Goal: Information Seeking & Learning: Learn about a topic

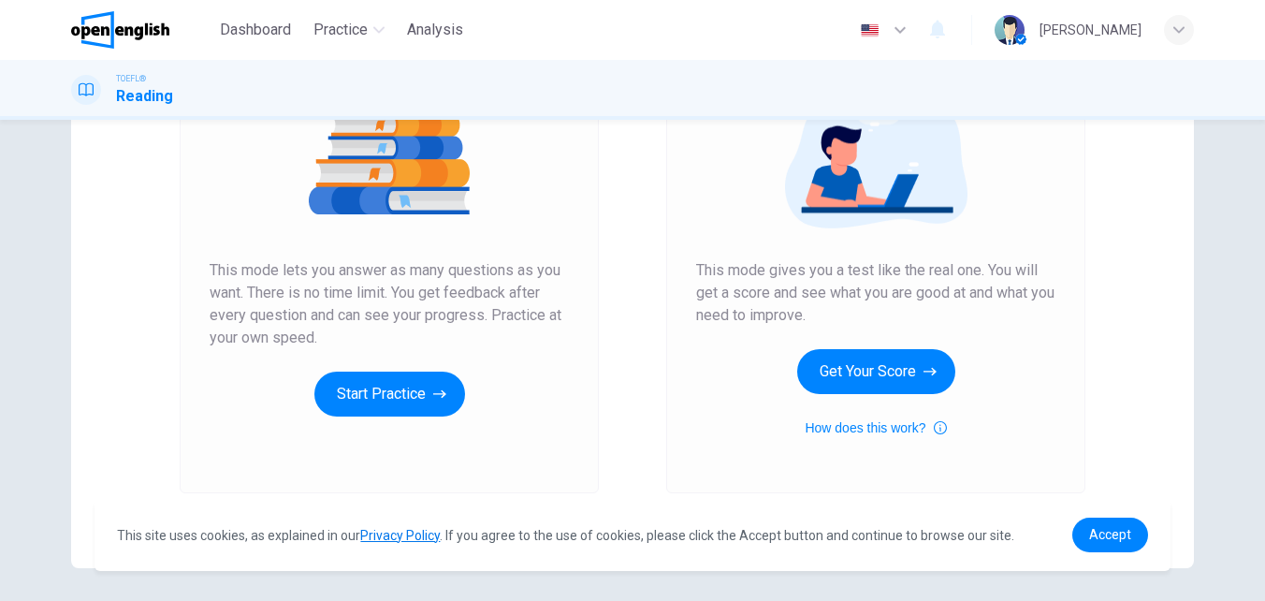
scroll to position [281, 0]
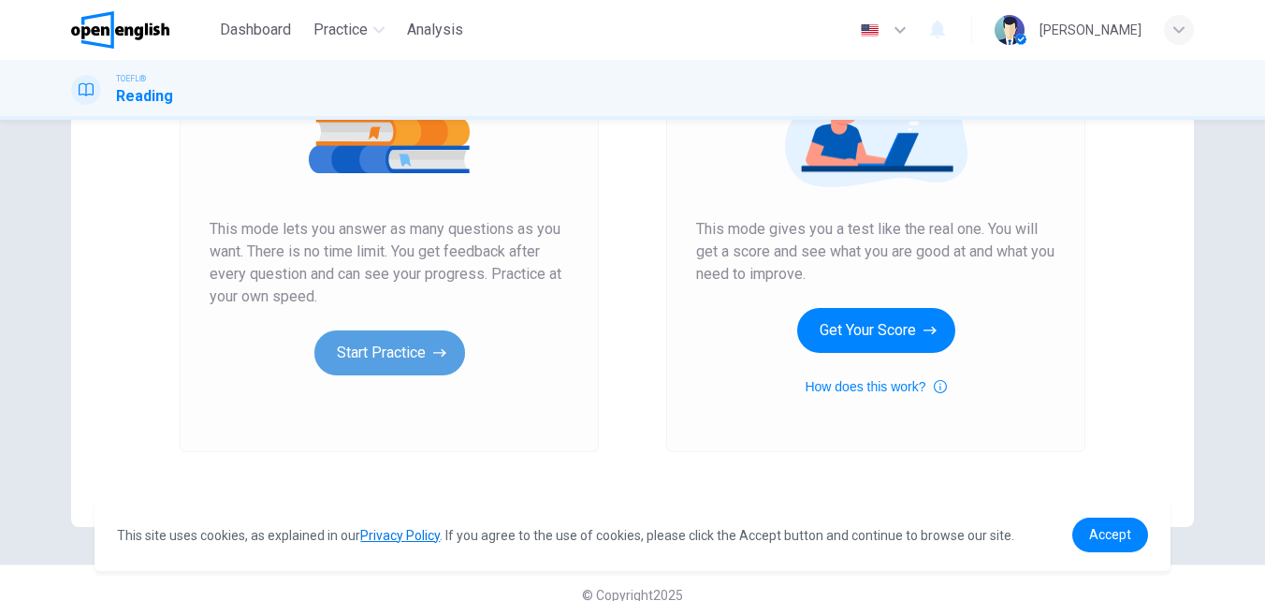
click at [415, 355] on button "Start Practice" at bounding box center [389, 352] width 151 height 45
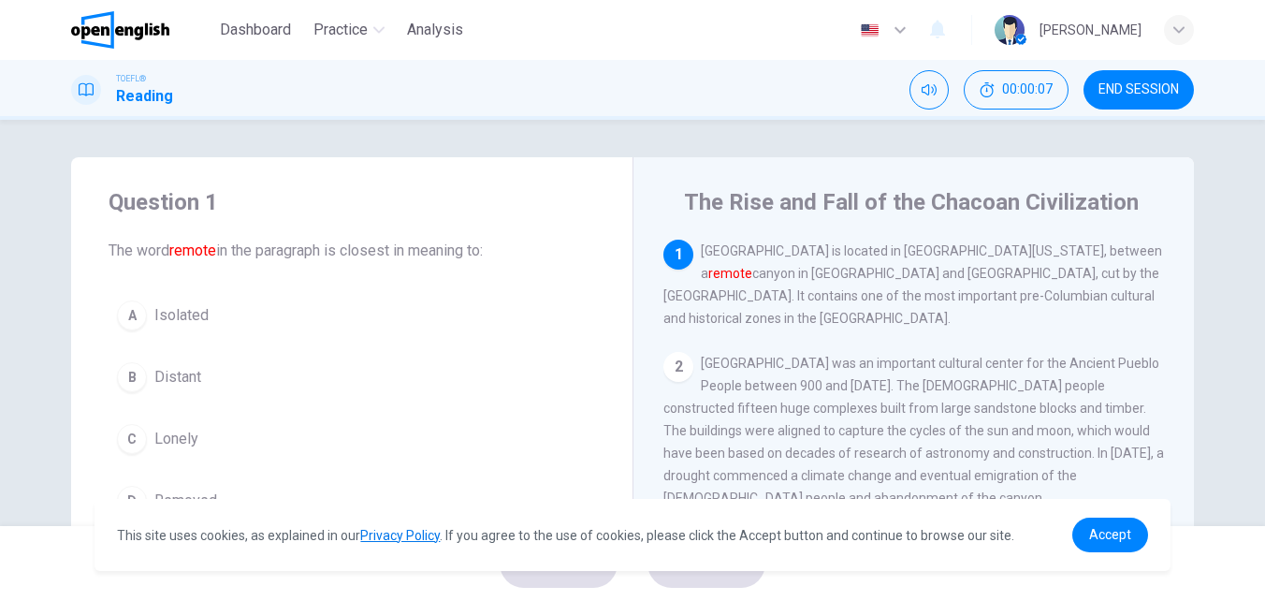
scroll to position [94, 0]
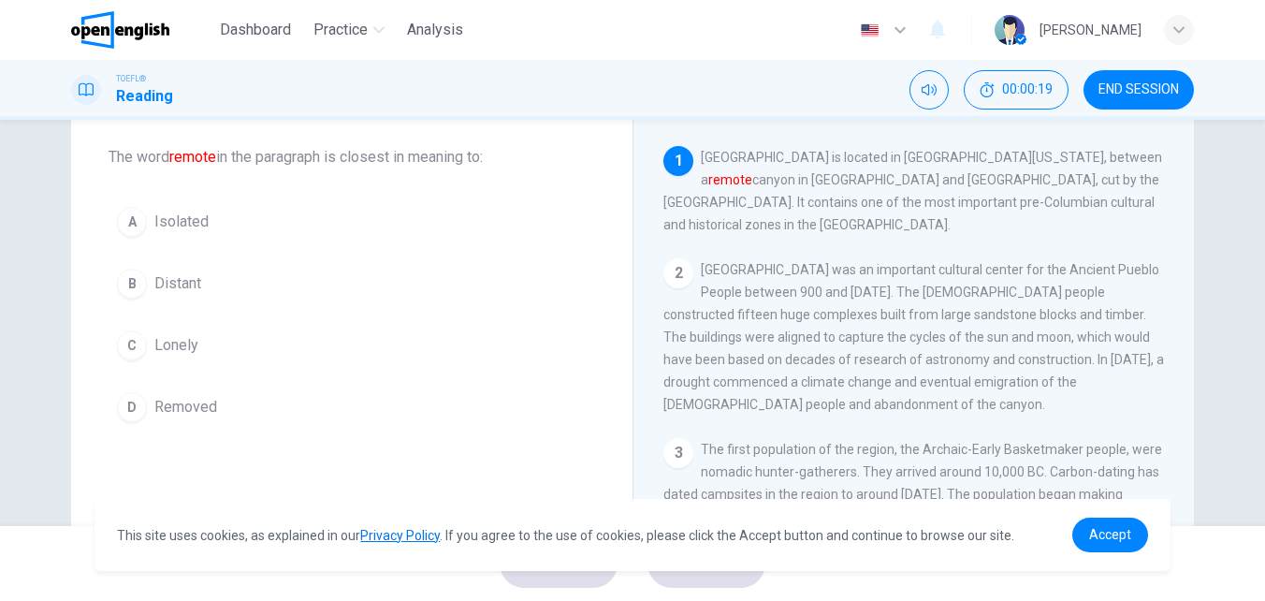
click at [193, 222] on span "Isolated" at bounding box center [181, 221] width 54 height 22
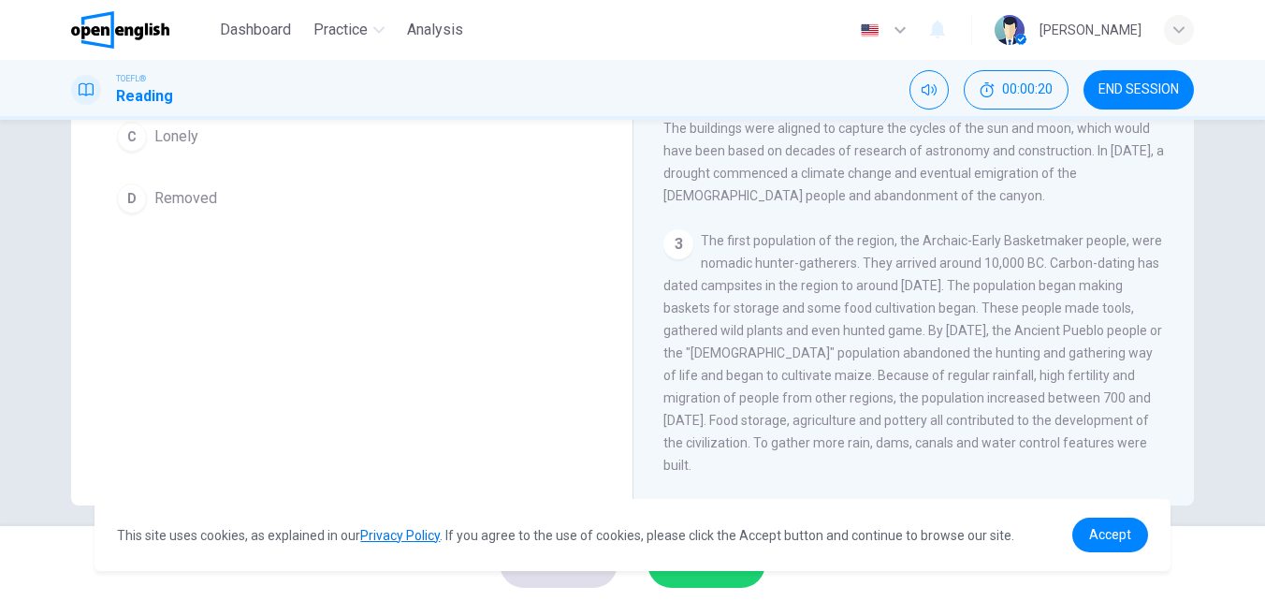
scroll to position [319, 0]
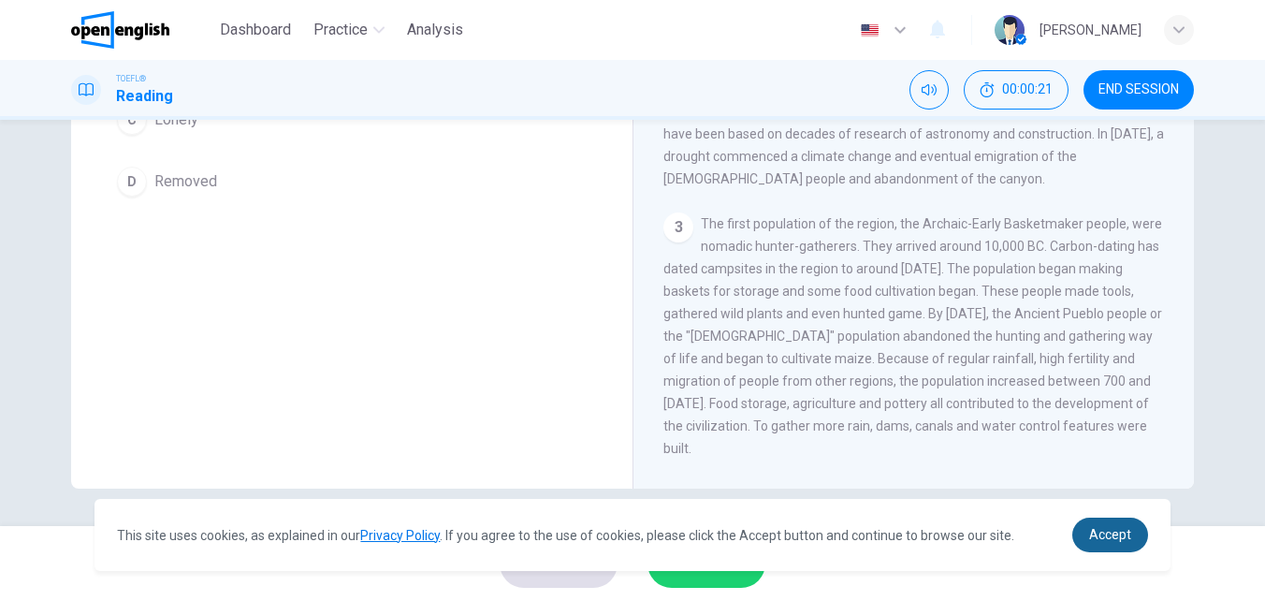
click at [1087, 533] on link "Accept" at bounding box center [1110, 534] width 76 height 35
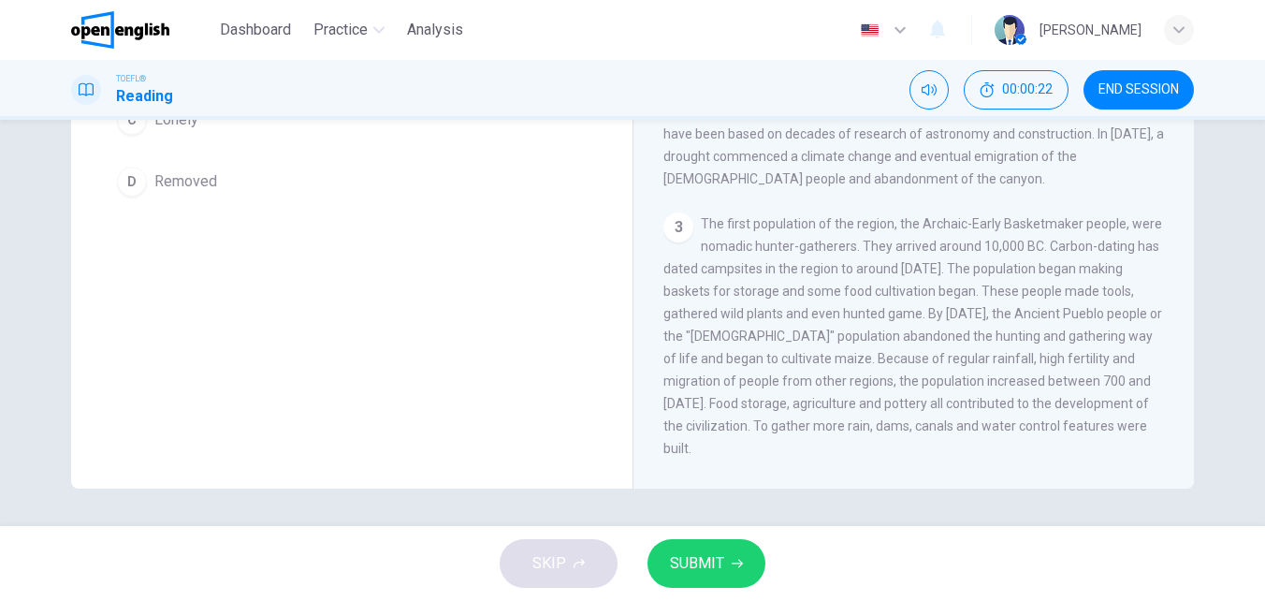
click at [711, 560] on span "SUBMIT" at bounding box center [697, 563] width 54 height 26
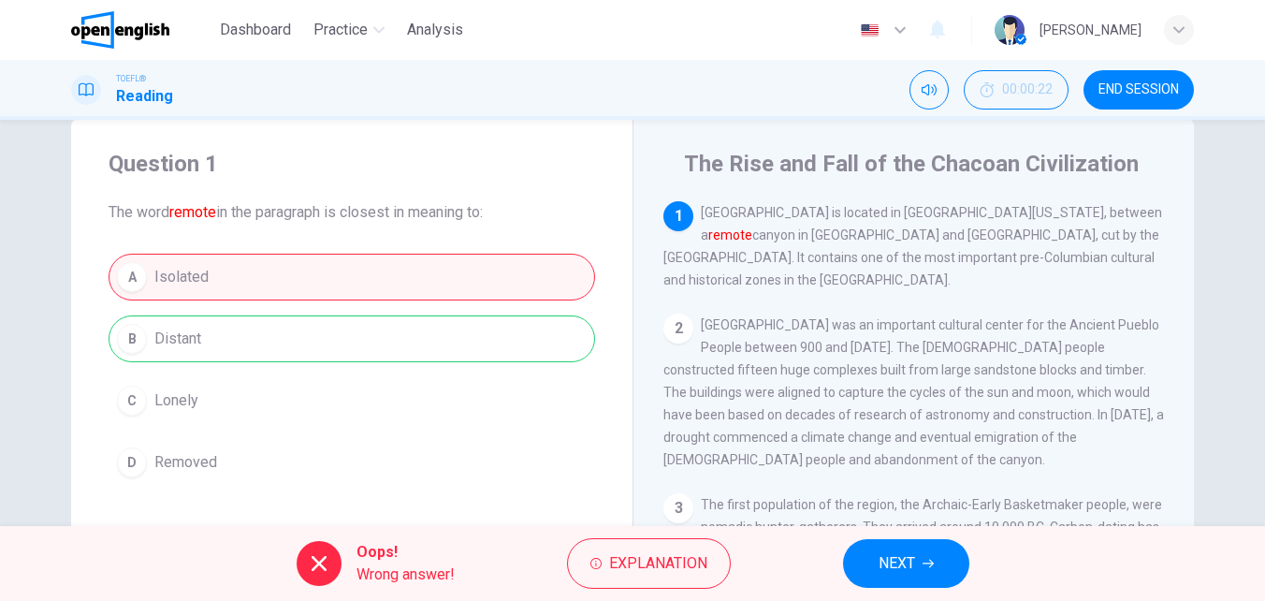
scroll to position [132, 0]
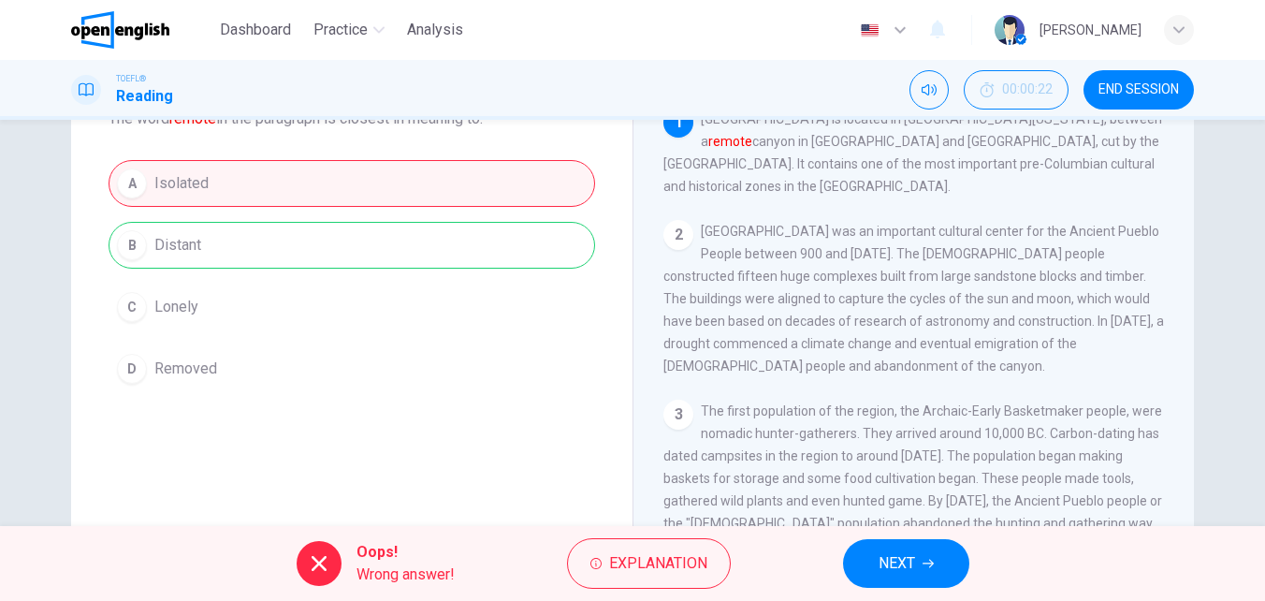
click at [945, 569] on button "NEXT" at bounding box center [906, 563] width 126 height 49
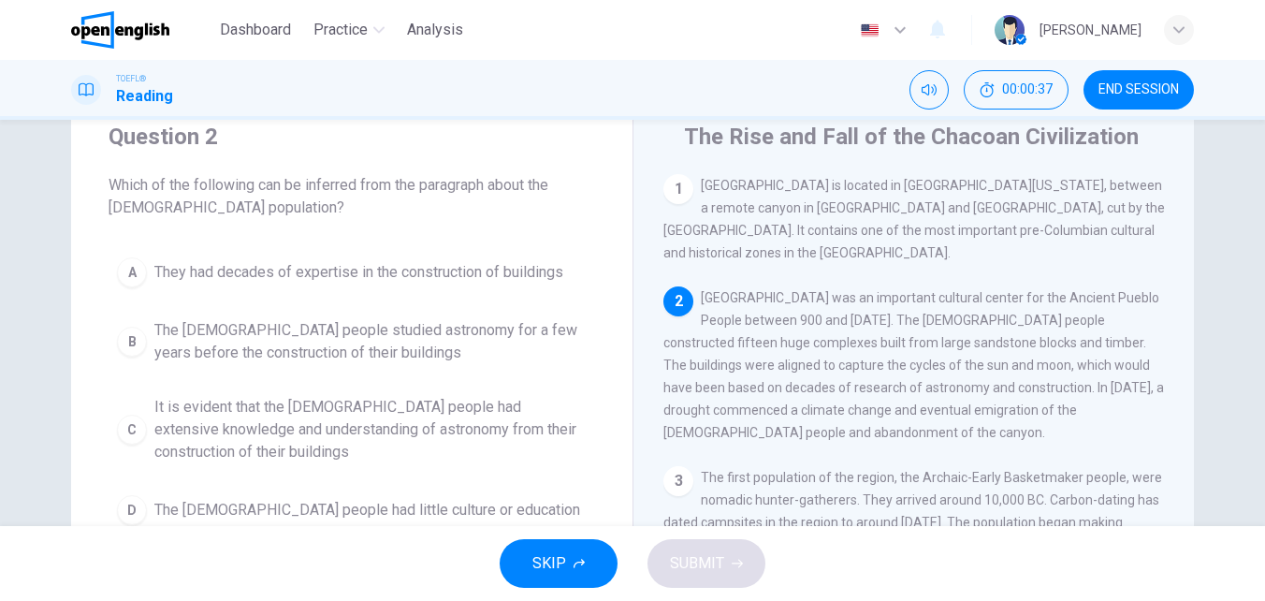
scroll to position [94, 0]
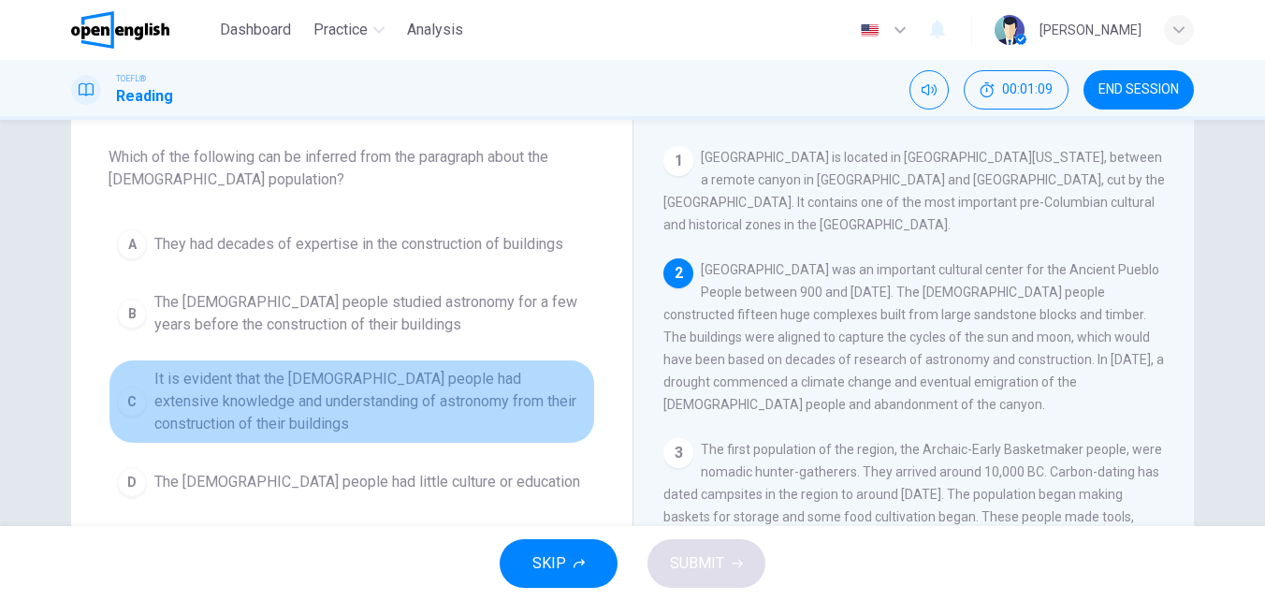
click at [271, 396] on span "It is evident that the [DEMOGRAPHIC_DATA] people had extensive knowledge and un…" at bounding box center [370, 401] width 432 height 67
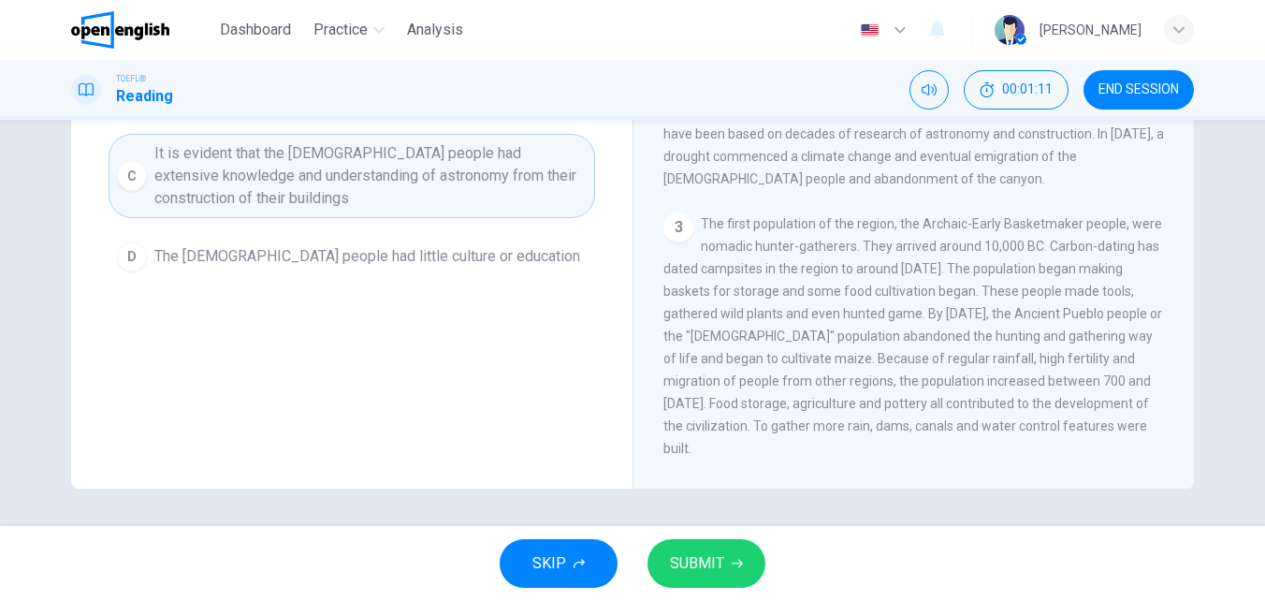
scroll to position [225, 0]
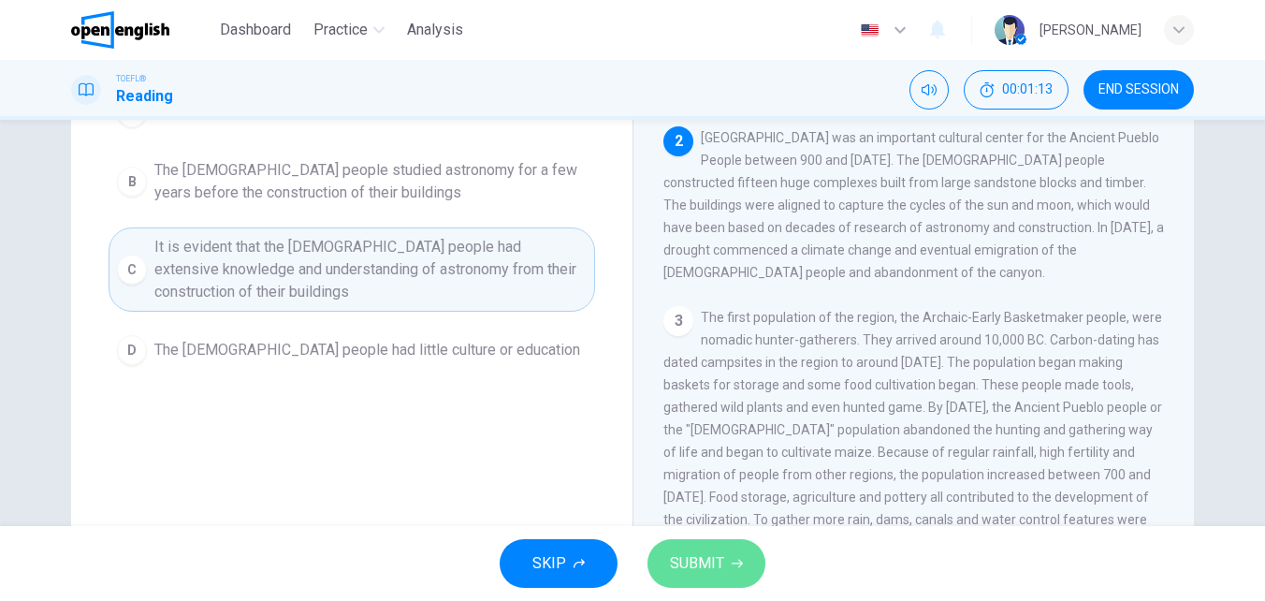
click at [688, 571] on span "SUBMIT" at bounding box center [697, 563] width 54 height 26
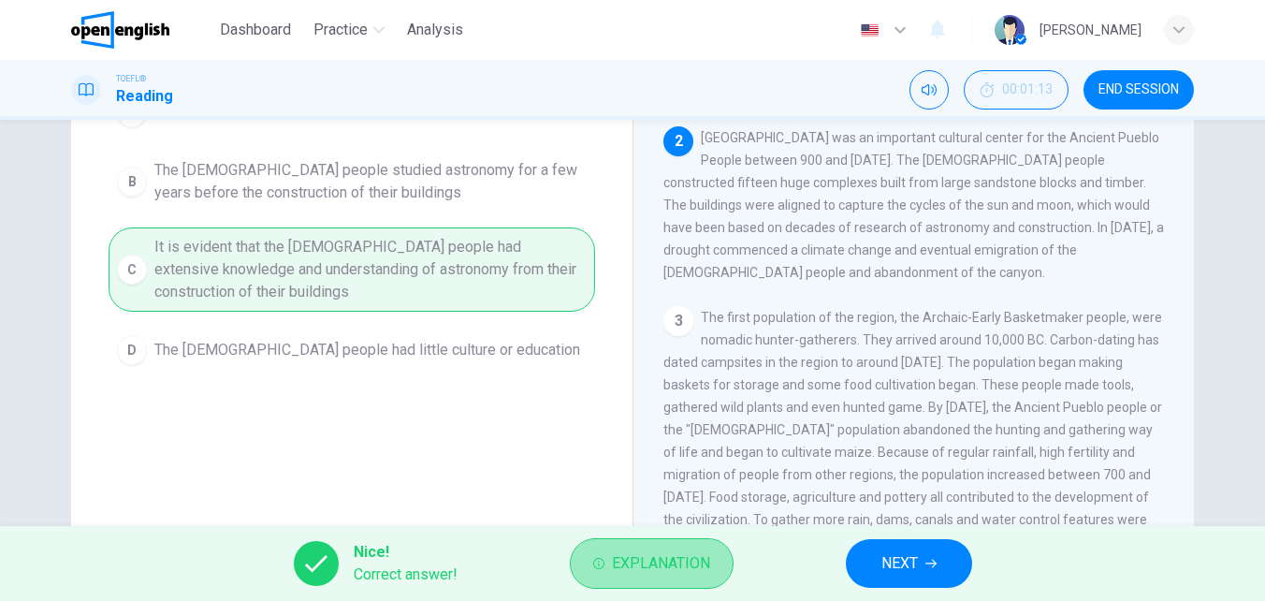
click at [682, 546] on button "Explanation" at bounding box center [652, 563] width 164 height 51
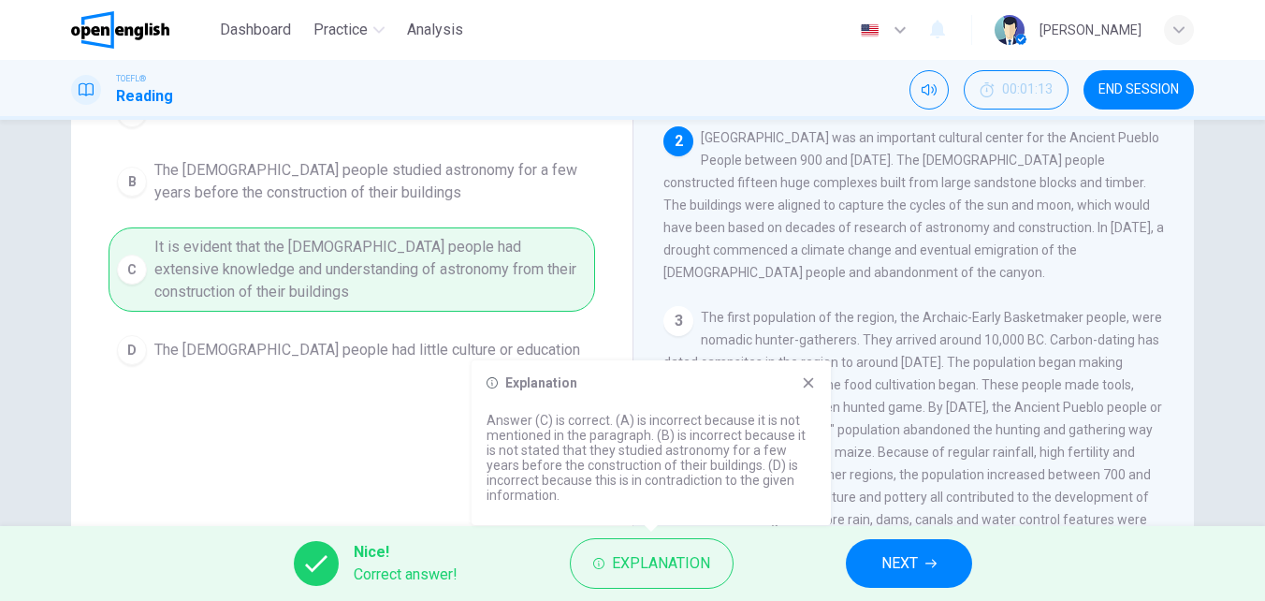
click at [891, 560] on span "NEXT" at bounding box center [899, 563] width 36 height 26
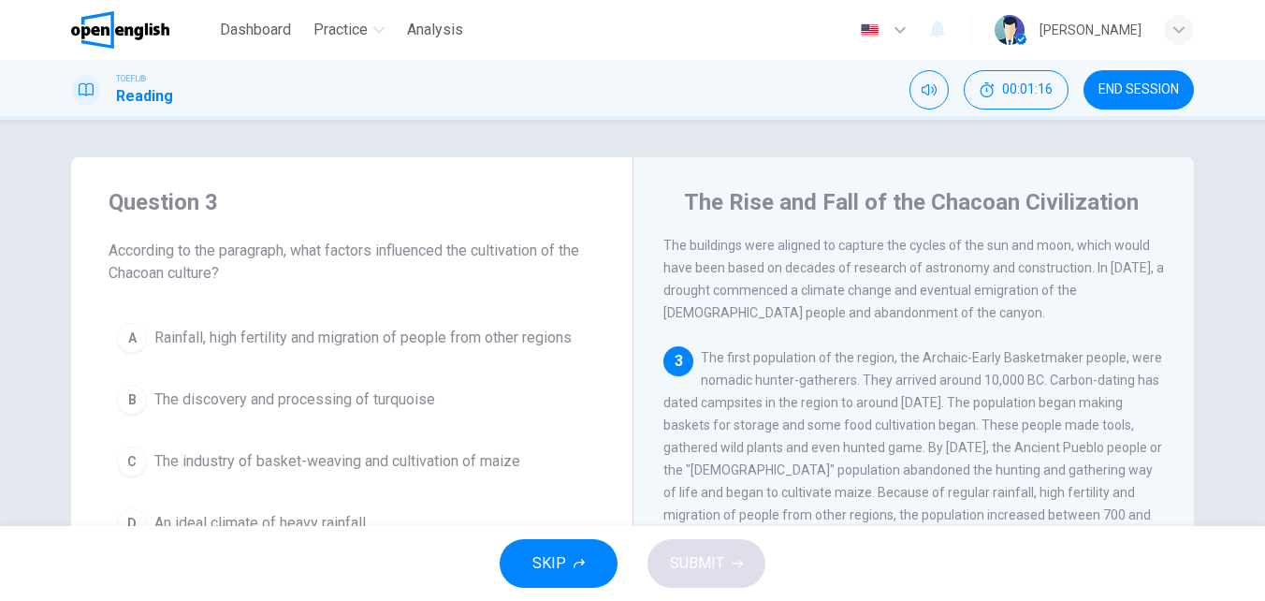
scroll to position [94, 0]
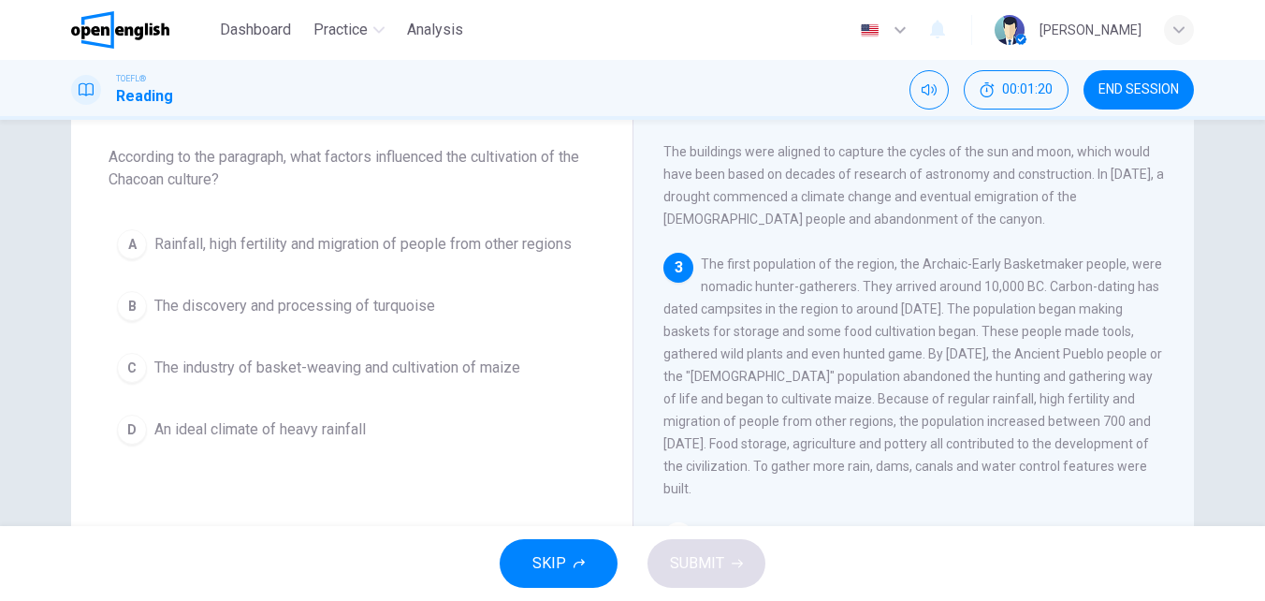
drag, startPoint x: 1127, startPoint y: 99, endPoint x: 688, endPoint y: 104, distance: 439.7
click at [1126, 98] on button "END SESSION" at bounding box center [1138, 89] width 110 height 39
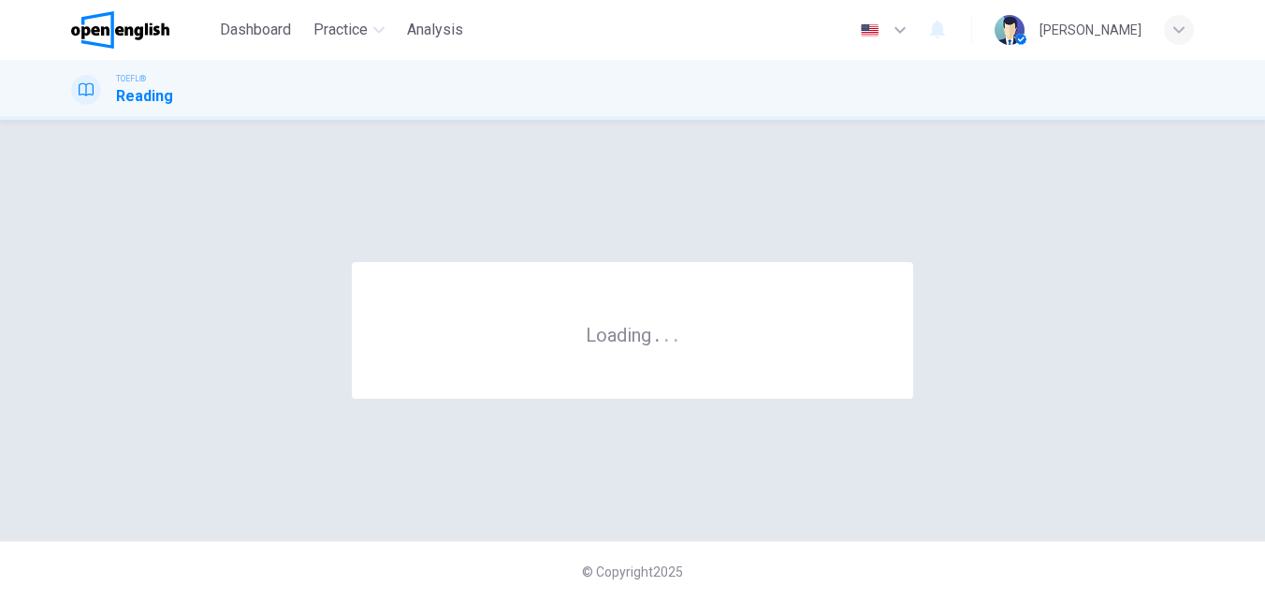
scroll to position [0, 0]
